Goal: Task Accomplishment & Management: Manage account settings

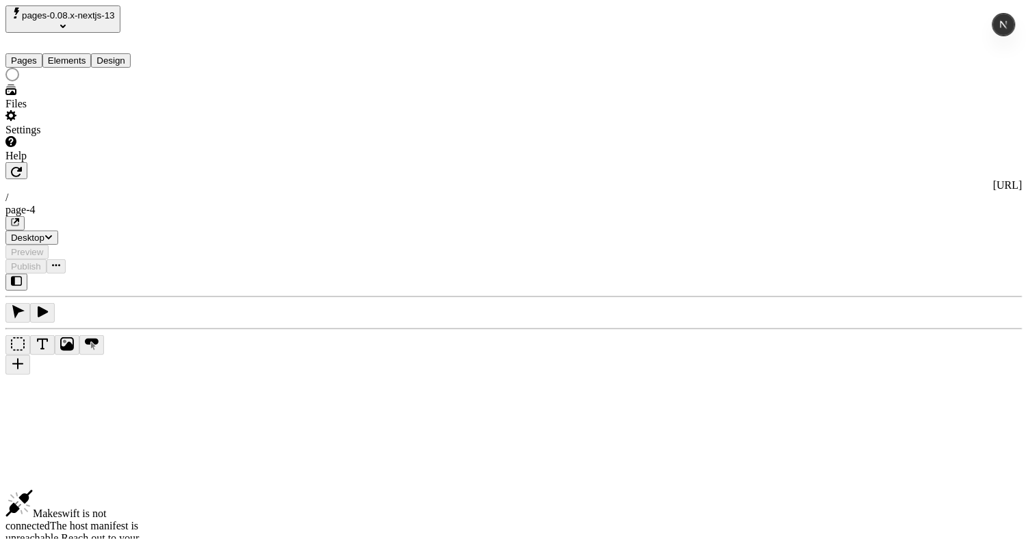
click at [103, 84] on div at bounding box center [87, 76] width 164 height 16
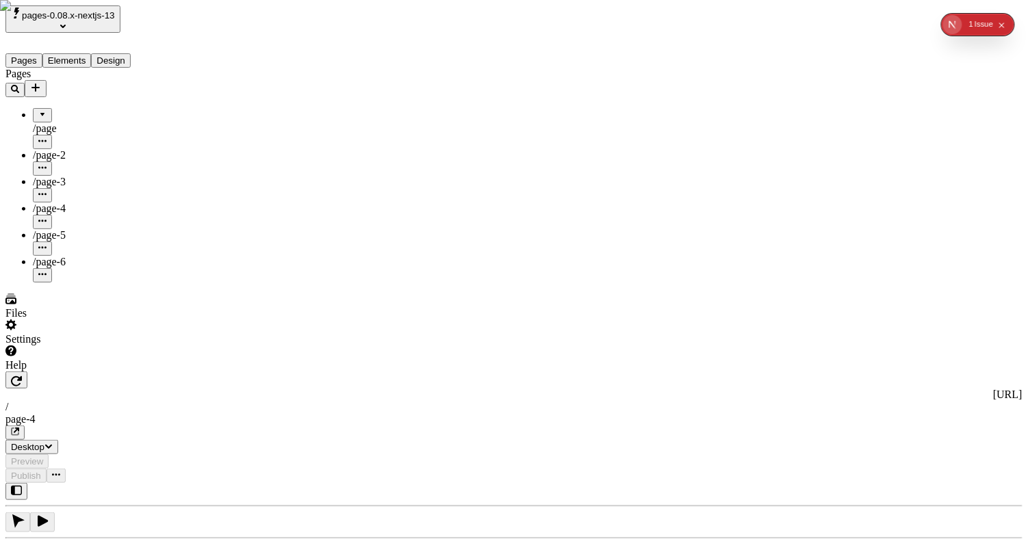
click at [34, 346] on div "Settings" at bounding box center [87, 339] width 164 height 12
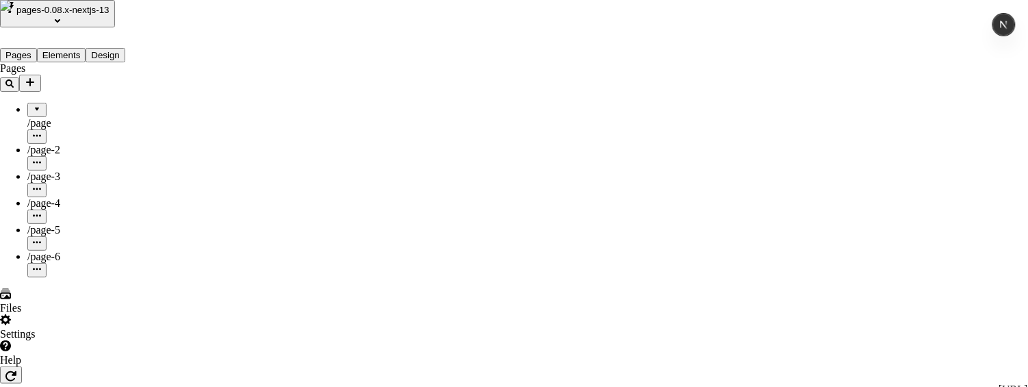
scroll to position [31, 0]
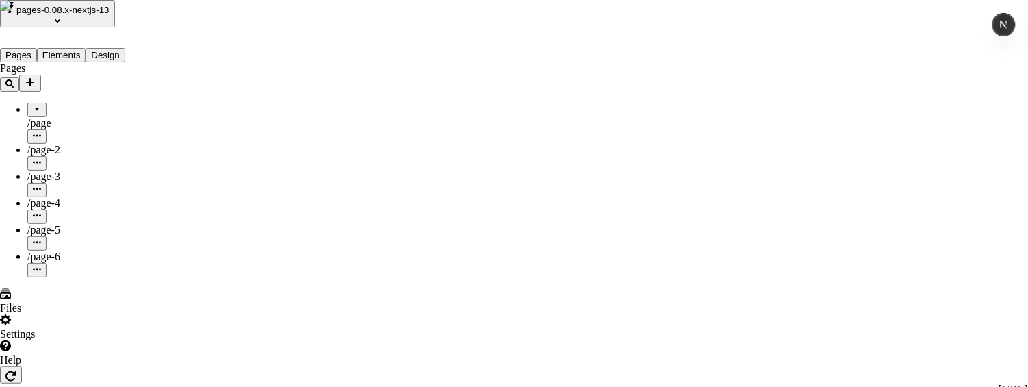
drag, startPoint x: 866, startPoint y: 353, endPoint x: 859, endPoint y: 359, distance: 8.7
